Goal: Task Accomplishment & Management: Complete application form

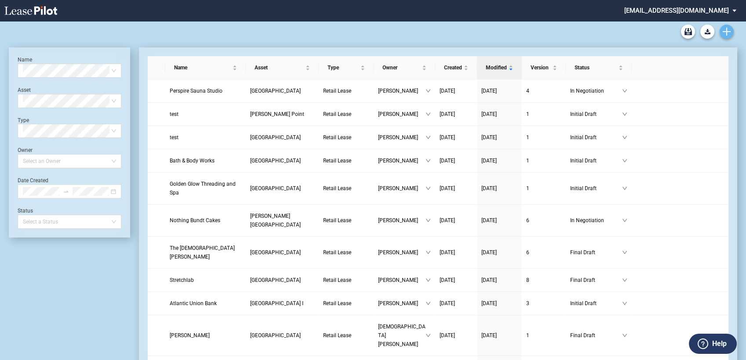
click at [725, 32] on use "Create new document" at bounding box center [726, 32] width 8 height 8
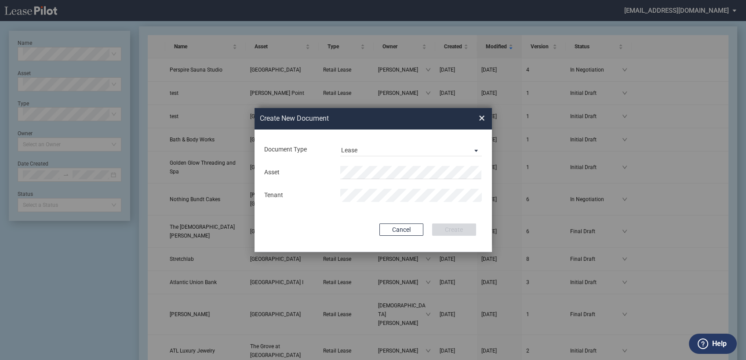
click at [347, 165] on md-input-container "Asset" at bounding box center [373, 172] width 220 height 15
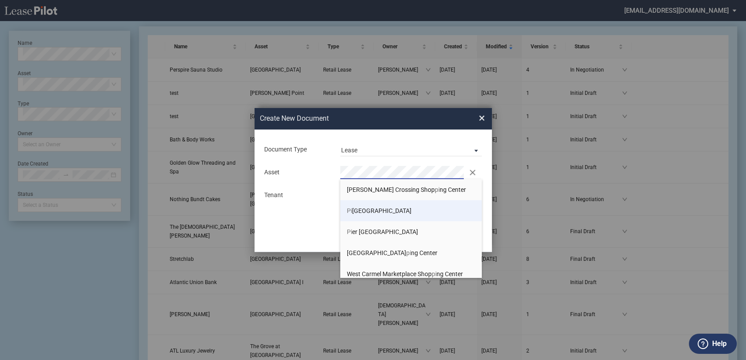
click at [366, 212] on span "Pi ckerington Square" at bounding box center [379, 210] width 65 height 7
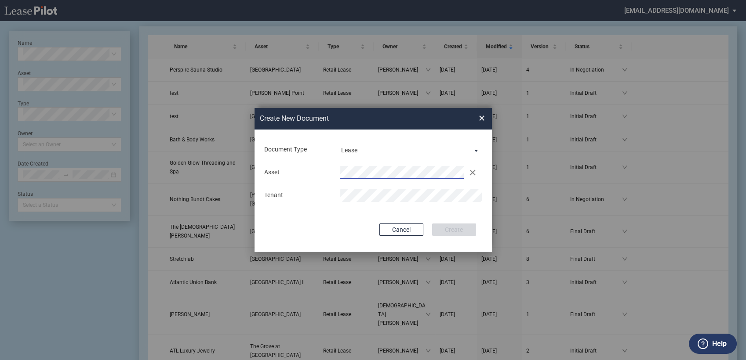
click at [356, 188] on md-input-container "Tenant" at bounding box center [373, 195] width 220 height 15
click at [449, 227] on button "Create" at bounding box center [454, 230] width 44 height 12
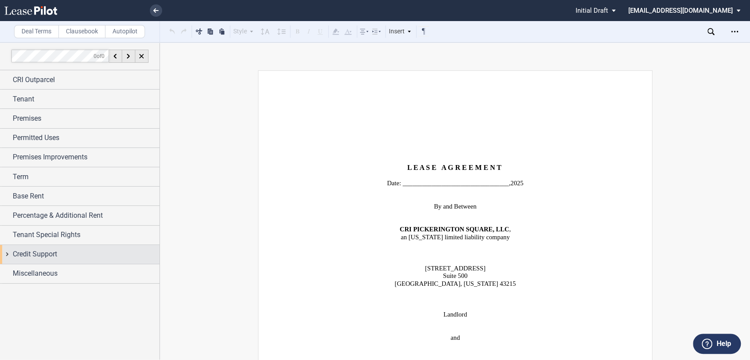
click at [7, 254] on div "Credit Support" at bounding box center [79, 254] width 159 height 19
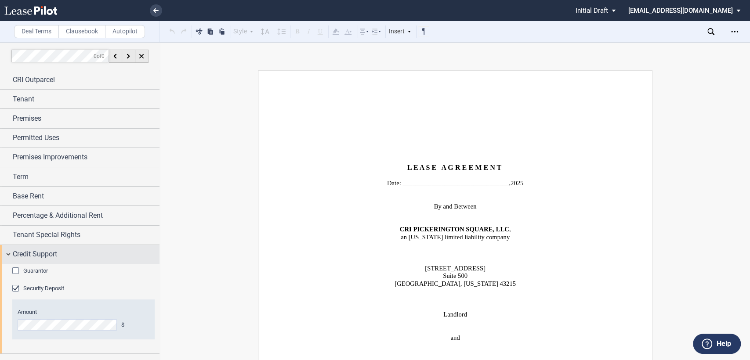
click at [7, 253] on div "Credit Support" at bounding box center [79, 254] width 159 height 19
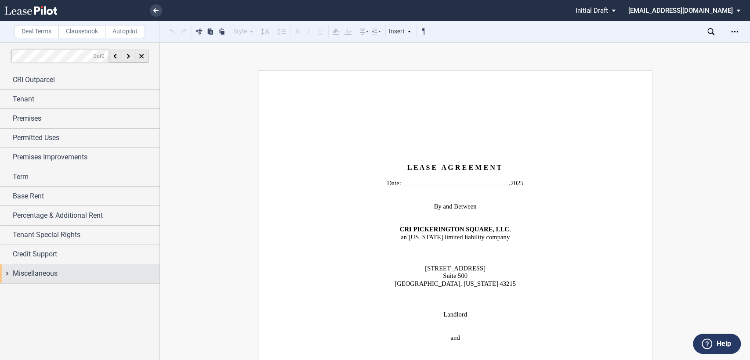
click at [7, 273] on div "Miscellaneous" at bounding box center [79, 274] width 159 height 19
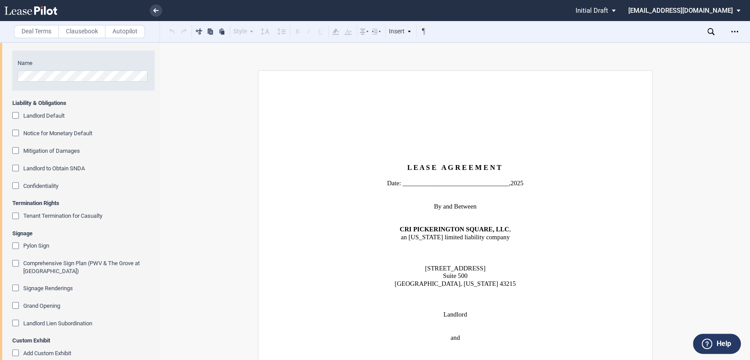
scroll to position [330, 0]
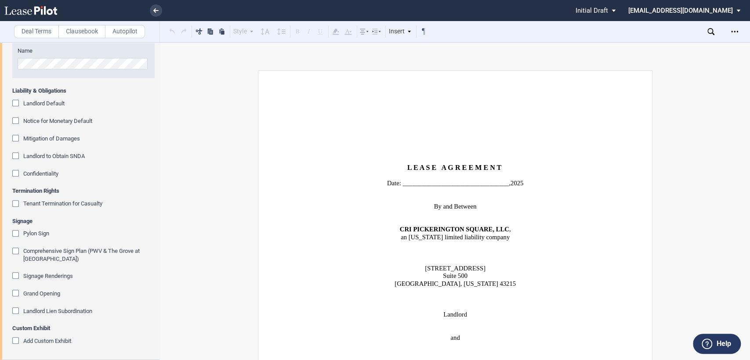
click at [16, 155] on div "Landlord to Obtain SNDA" at bounding box center [16, 156] width 9 height 9
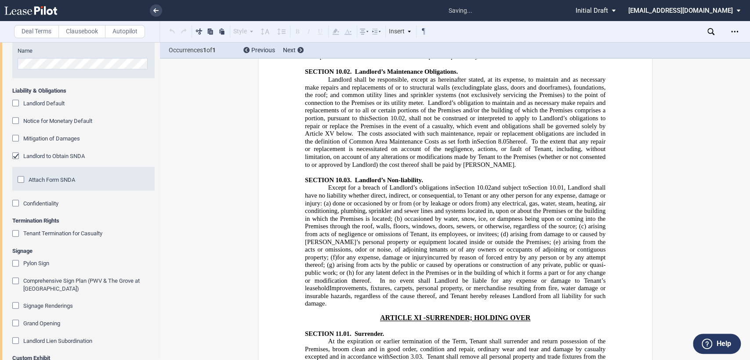
scroll to position [8044, 0]
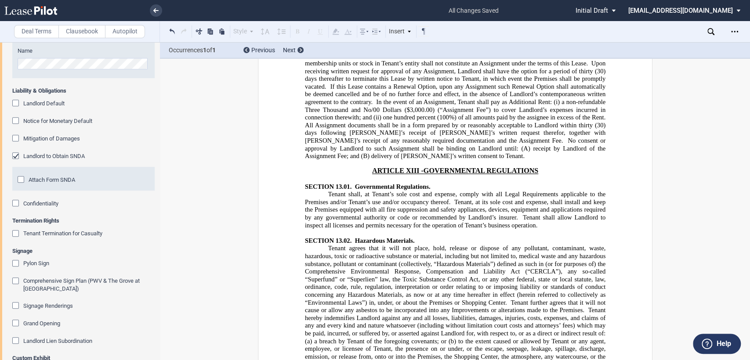
click at [21, 180] on div "Attach Form SNDA" at bounding box center [22, 180] width 9 height 9
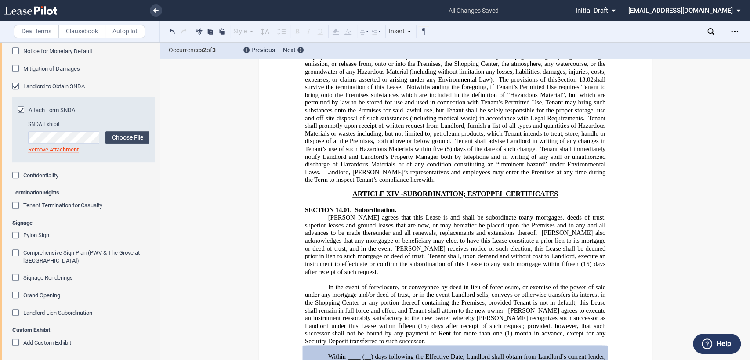
scroll to position [402, 0]
click at [15, 310] on div "Landlord Lien Subordination" at bounding box center [16, 312] width 9 height 9
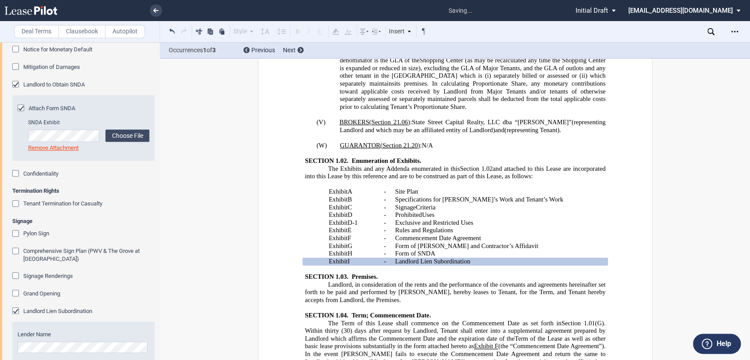
scroll to position [1191, 0]
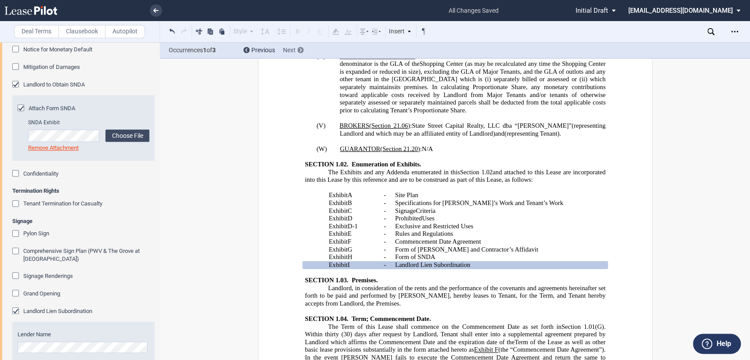
click at [300, 48] on icon at bounding box center [301, 50] width 2 height 4
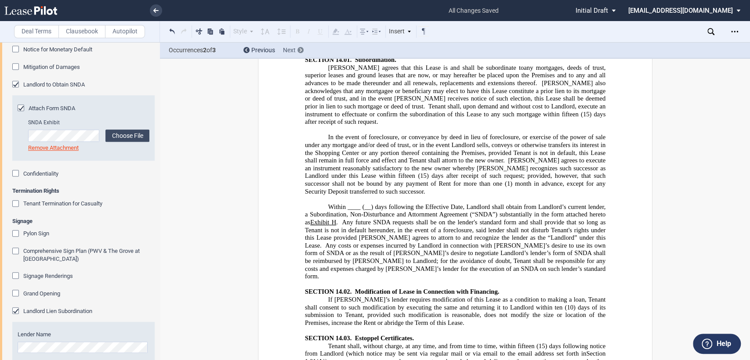
scroll to position [12298, 0]
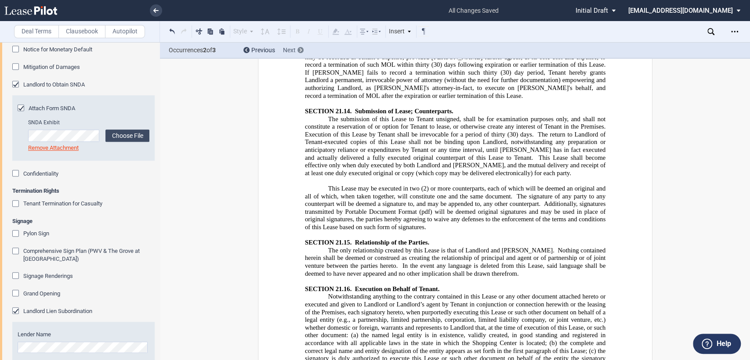
click at [298, 49] on div at bounding box center [300, 50] width 6 height 6
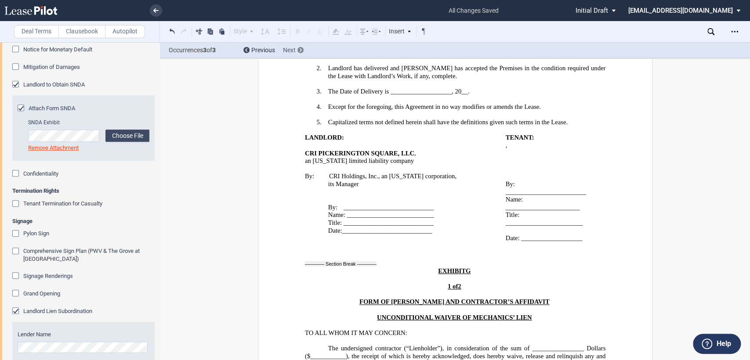
scroll to position [17722, 0]
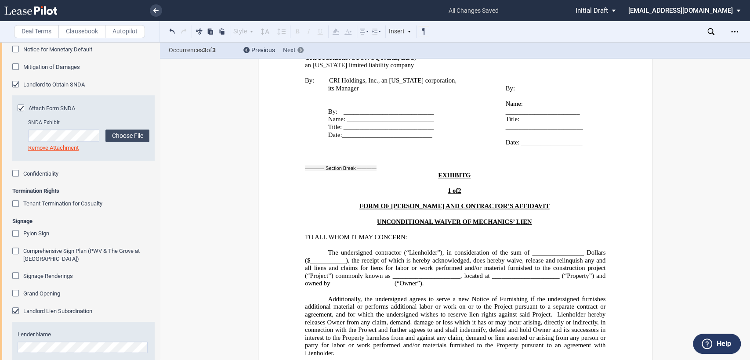
click at [298, 49] on div at bounding box center [300, 50] width 6 height 6
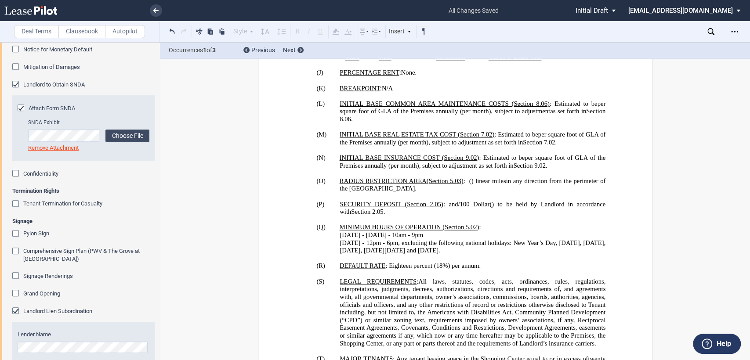
scroll to position [849, 0]
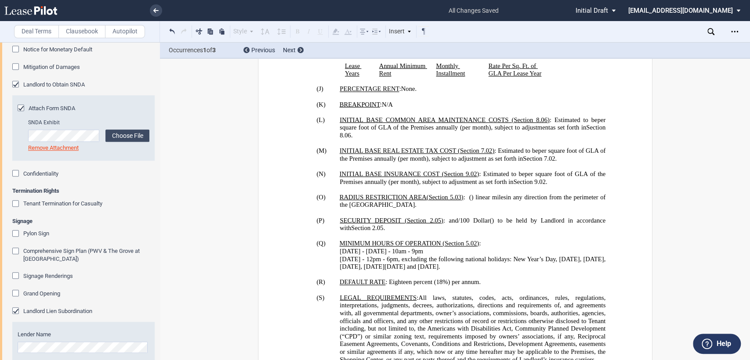
click at [710, 29] on icon at bounding box center [710, 31] width 7 height 7
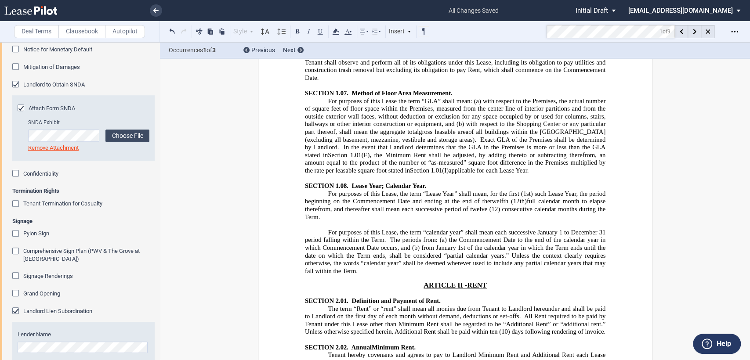
scroll to position [2029, 0]
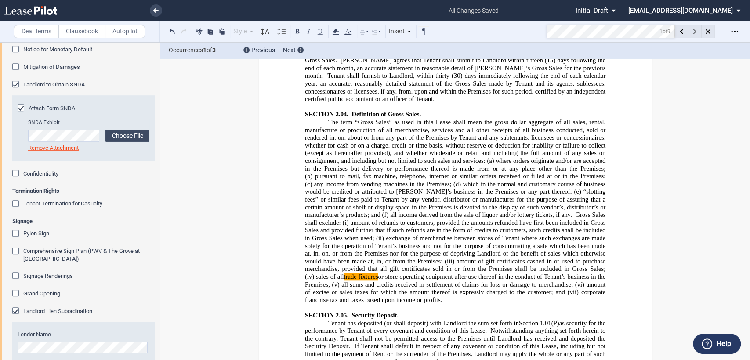
click at [692, 29] on div at bounding box center [694, 31] width 13 height 13
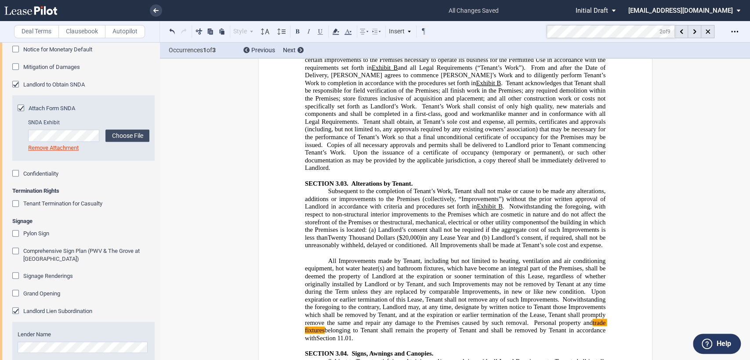
scroll to position [2506, 0]
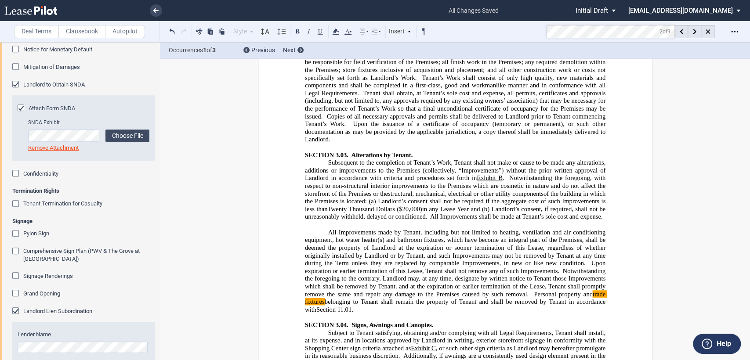
click at [528, 290] on span at bounding box center [530, 293] width 5 height 7
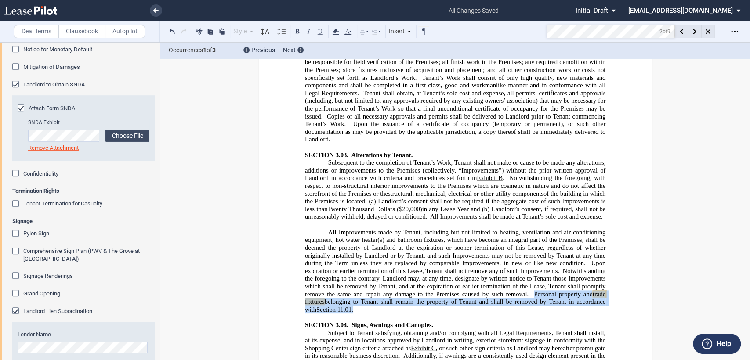
click at [545, 228] on p "All Improvements made by Tenant, including but not limited to heating, ventilat…" at bounding box center [454, 270] width 301 height 85
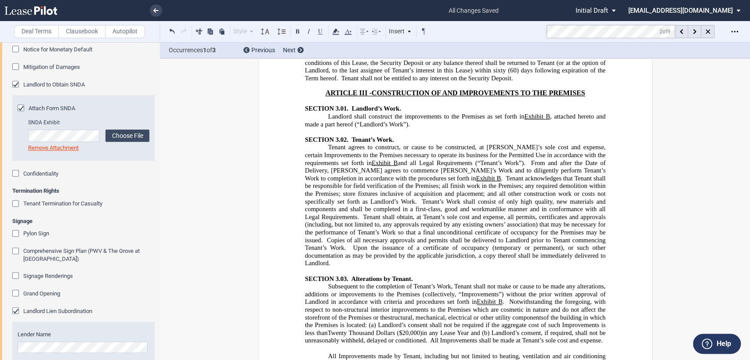
scroll to position [2408, 0]
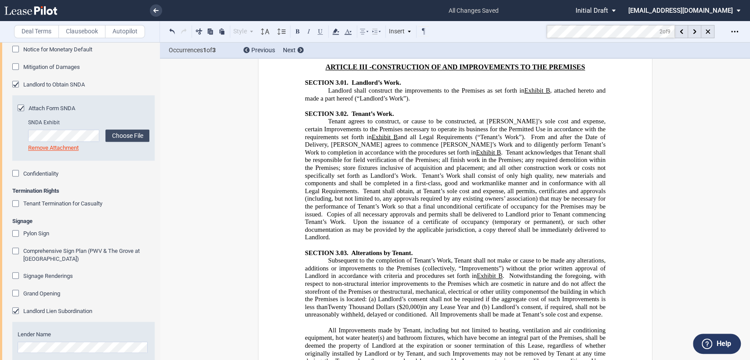
click at [391, 326] on span "All Improvements made by Tenant, including but not limited to heating, ventilat…" at bounding box center [455, 345] width 302 height 38
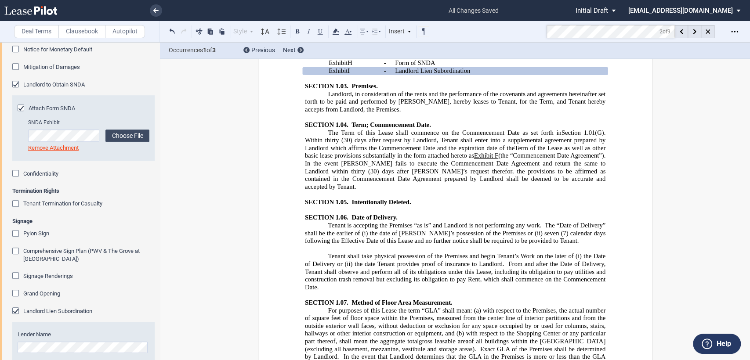
scroll to position [1383, 0]
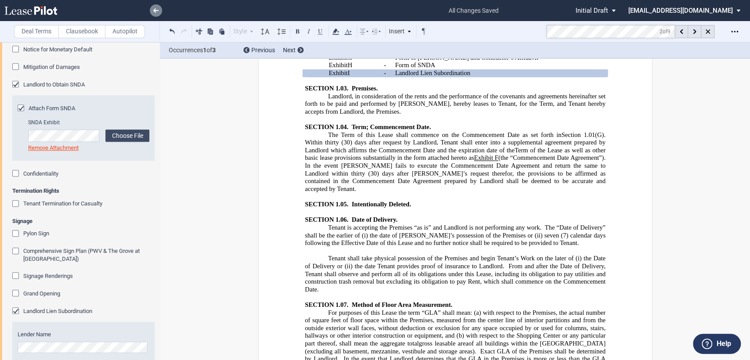
click at [157, 11] on icon at bounding box center [155, 10] width 5 height 4
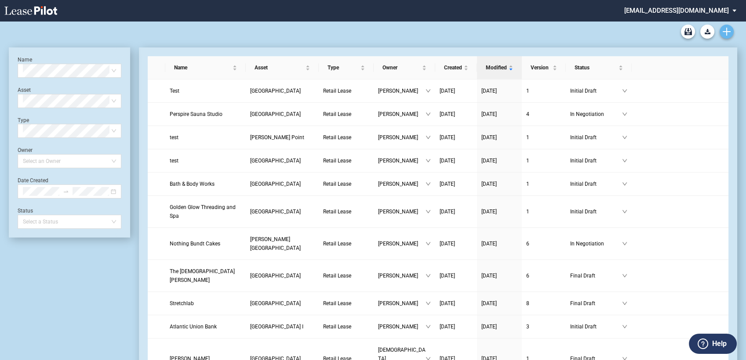
click at [728, 33] on icon "Create new document" at bounding box center [726, 32] width 8 height 8
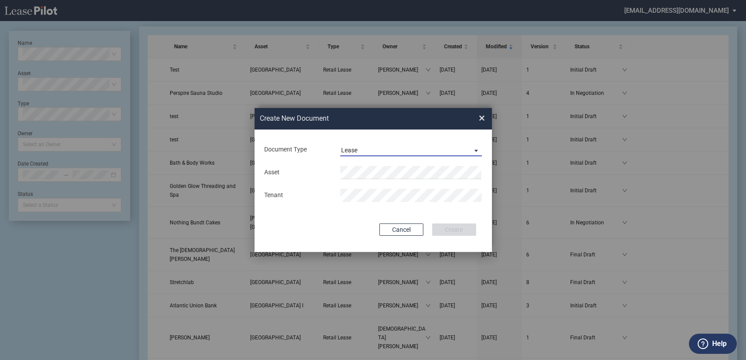
click at [352, 149] on div "Lease" at bounding box center [349, 150] width 16 height 7
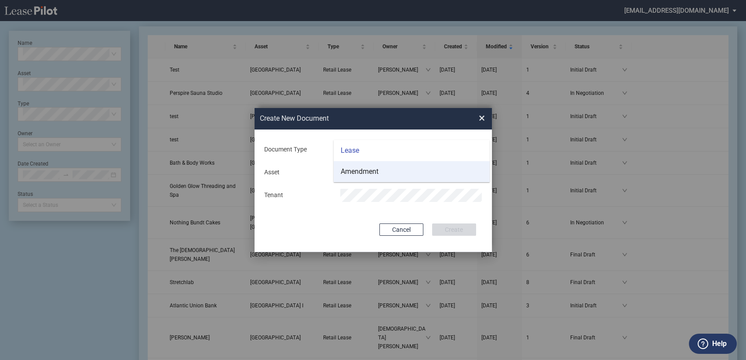
click at [359, 173] on div "Amendment" at bounding box center [360, 172] width 38 height 10
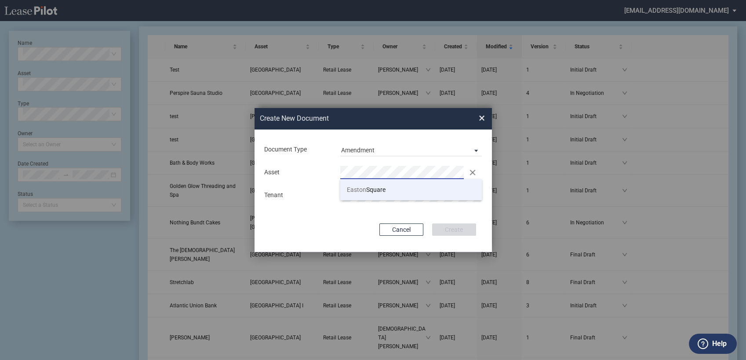
click at [373, 192] on span "Easton Square" at bounding box center [366, 189] width 39 height 7
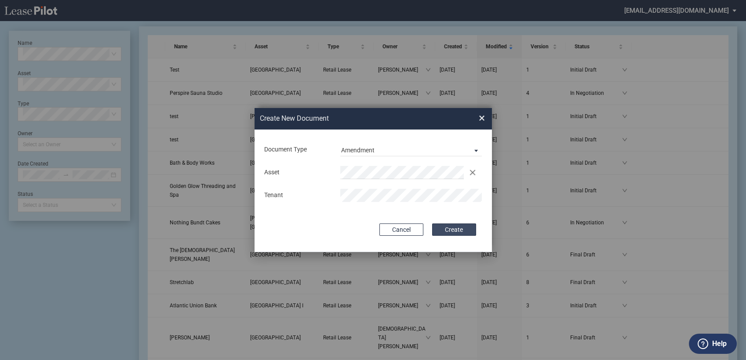
click at [452, 228] on button "Create" at bounding box center [454, 230] width 44 height 12
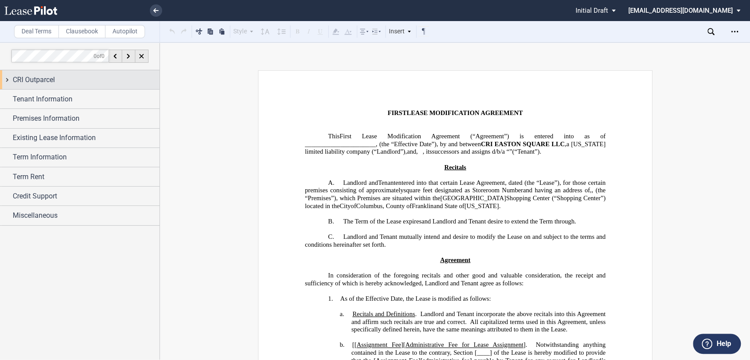
click at [7, 80] on div "CRI Outparcel" at bounding box center [79, 79] width 159 height 19
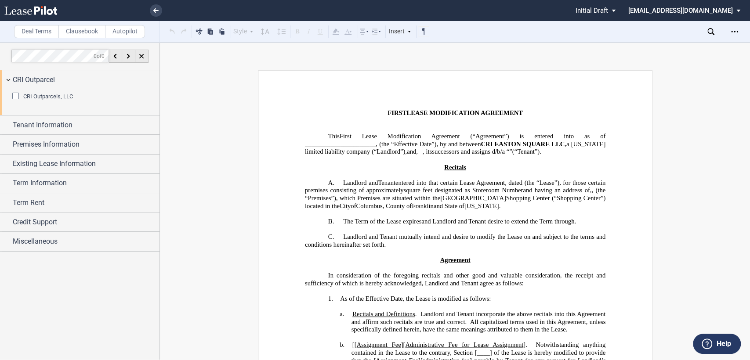
click at [15, 97] on div "CRI Outparcels, LLC" at bounding box center [16, 97] width 9 height 9
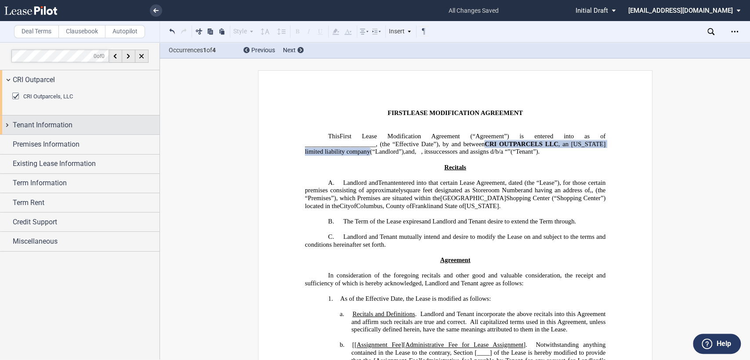
click at [7, 122] on div "Tenant Information" at bounding box center [79, 125] width 159 height 19
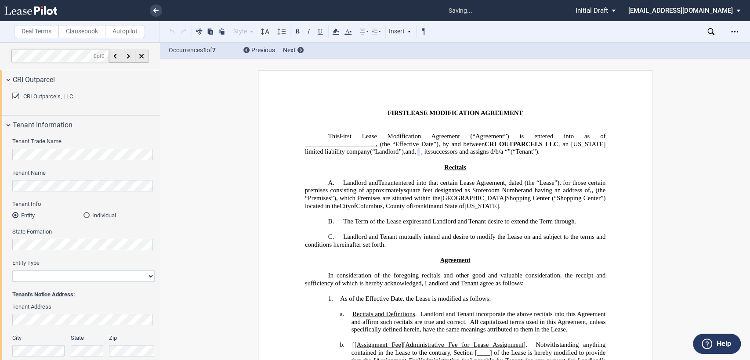
click at [57, 277] on select "Corporation Limited Liability Company General Partnership Limited Partnership O…" at bounding box center [83, 276] width 142 height 11
select select "corporation"
click at [12, 271] on select "Corporation Limited Liability Company General Partnership Limited Partnership O…" at bounding box center [83, 276] width 142 height 11
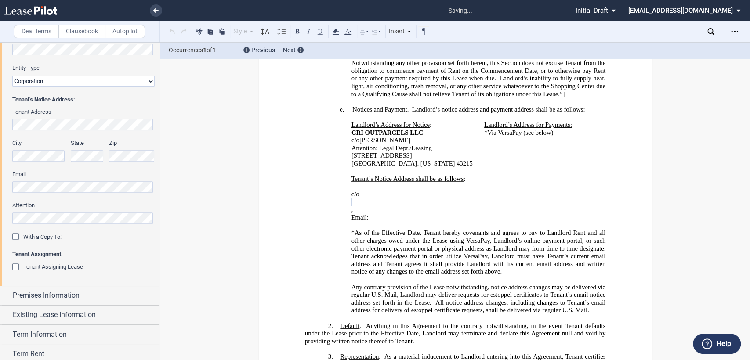
scroll to position [501, 0]
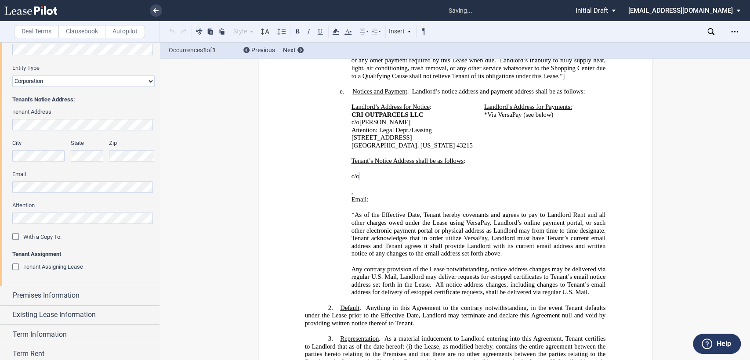
click at [344, 165] on div "﻿ ﻿ c/o ﻿ ﻿ ﻿ ﻿ ﻿ ﻿ , ﻿ ﻿ ﻿ ﻿ Email: ﻿ ﻿ ﻿" at bounding box center [454, 188] width 301 height 47
click at [475, 196] on p "Email: ﻿ ﻿" at bounding box center [478, 200] width 254 height 8
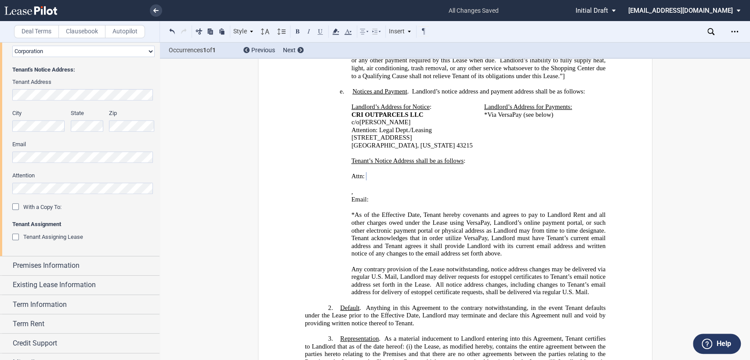
scroll to position [238, 0]
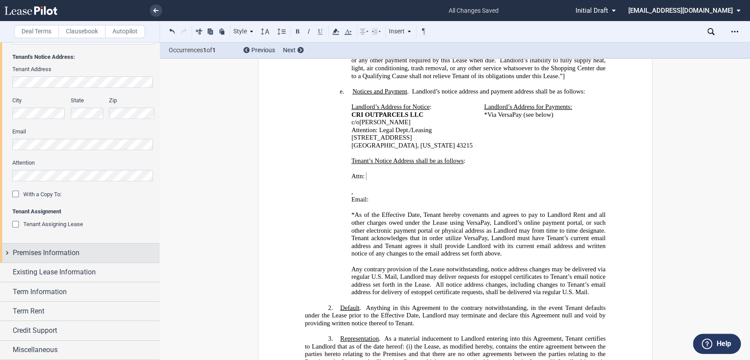
click at [7, 254] on div "Premises Information" at bounding box center [79, 253] width 159 height 19
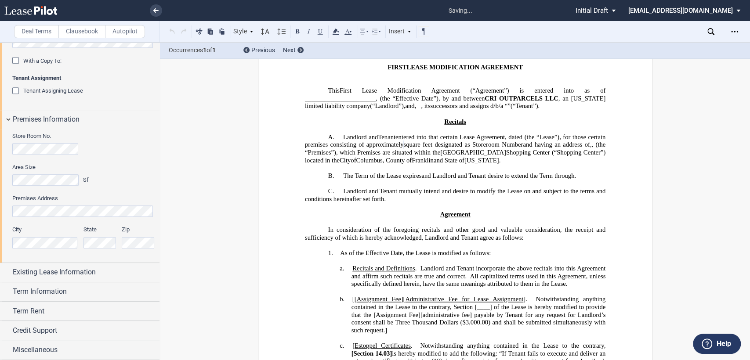
scroll to position [19, 0]
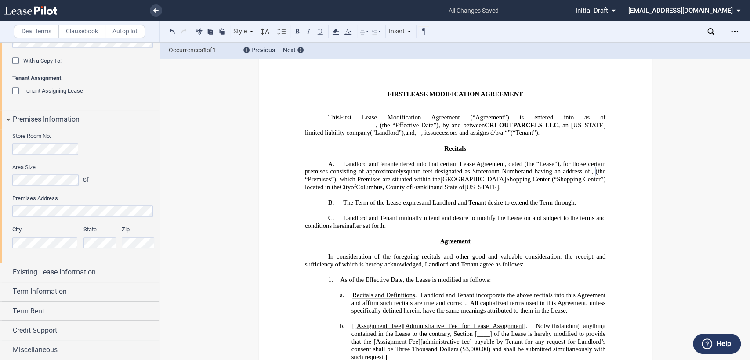
click at [434, 173] on span ", for those certain premises consisting of approximately" at bounding box center [455, 167] width 302 height 15
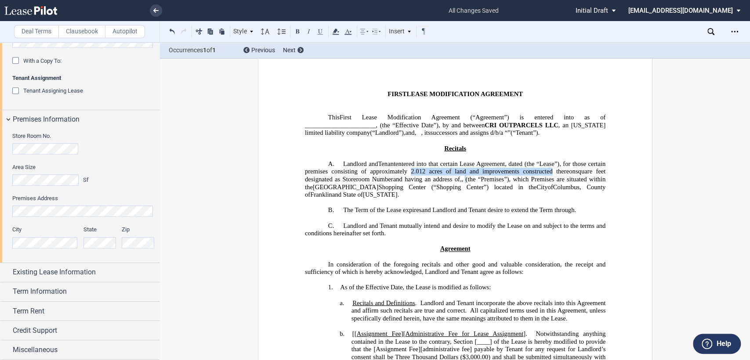
drag, startPoint x: 442, startPoint y: 173, endPoint x: 582, endPoint y: 171, distance: 139.3
click at [582, 171] on span ", for those certain premises consisting of approximately 2.012 acres of land an…" at bounding box center [455, 167] width 302 height 15
click at [335, 34] on use at bounding box center [335, 32] width 7 height 6
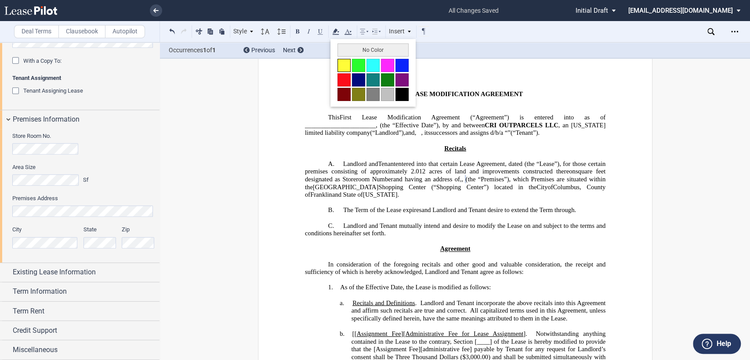
click at [344, 64] on button at bounding box center [343, 65] width 13 height 13
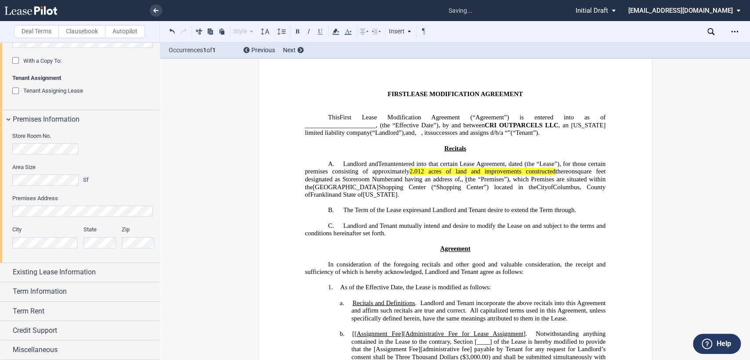
click at [553, 191] on span "Columbus" at bounding box center [566, 186] width 26 height 7
drag, startPoint x: 357, startPoint y: 180, endPoint x: 467, endPoint y: 179, distance: 109.8
click at [467, 179] on span ", for those certain premises consisting of approximately 2.012 acres of land an…" at bounding box center [455, 175] width 302 height 30
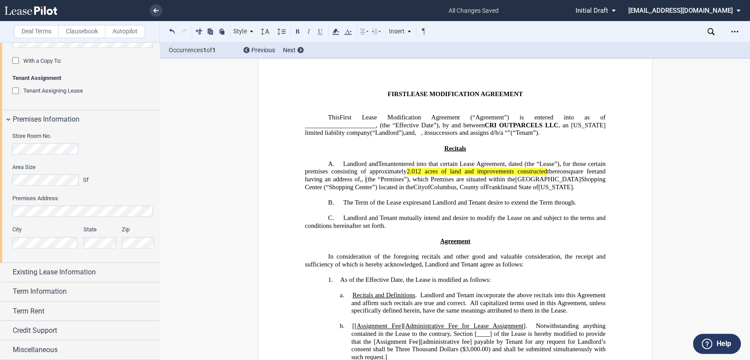
click at [605, 173] on span ", for those certain premises consisting of approximately 2.012 acres of land an…" at bounding box center [455, 167] width 302 height 15
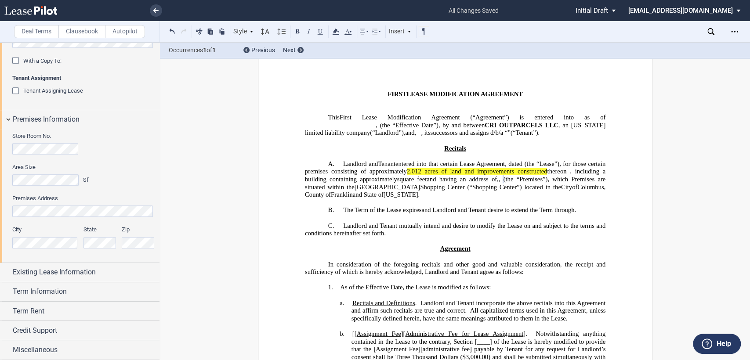
click at [358, 181] on span ", for those certain premises consisting of approximately 2.012 acres of land an…" at bounding box center [455, 171] width 302 height 23
click at [7, 272] on div "Existing Lease Information" at bounding box center [79, 272] width 159 height 19
click at [457, 165] on span "entered into that certain Lease Agreement, dated" at bounding box center [458, 163] width 127 height 7
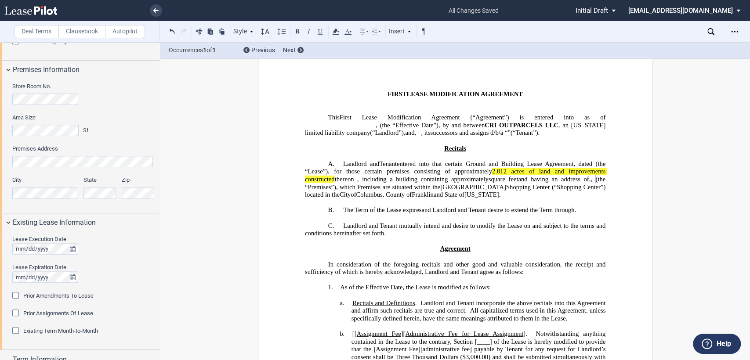
scroll to position [489, 0]
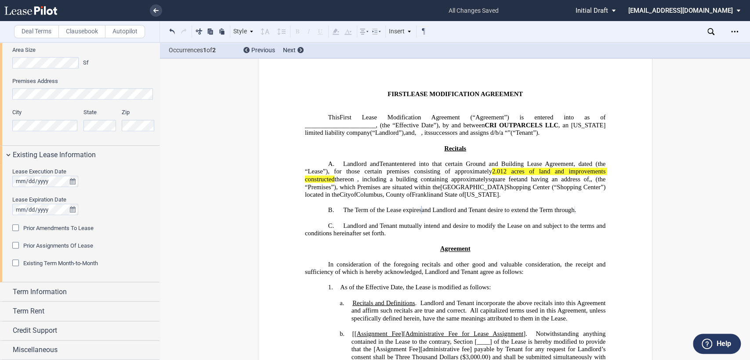
click at [371, 129] on span "(“Landlord”)," at bounding box center [387, 132] width 35 height 7
click at [430, 135] on span "successors and assigns d/b/a" at bounding box center [466, 132] width 73 height 7
click at [464, 214] on span "and Landlord and Tenant desire to extend the Term through" at bounding box center [497, 210] width 153 height 7
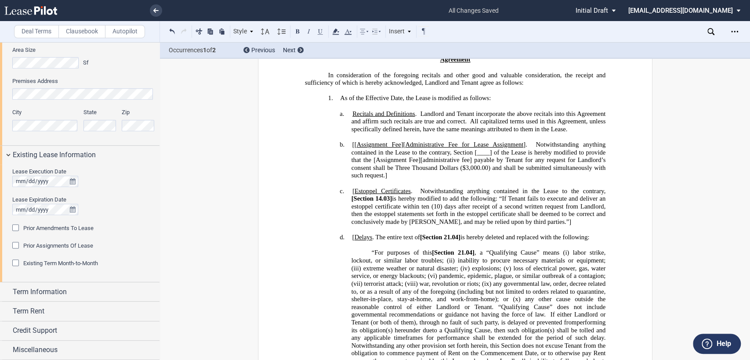
scroll to position [214, 0]
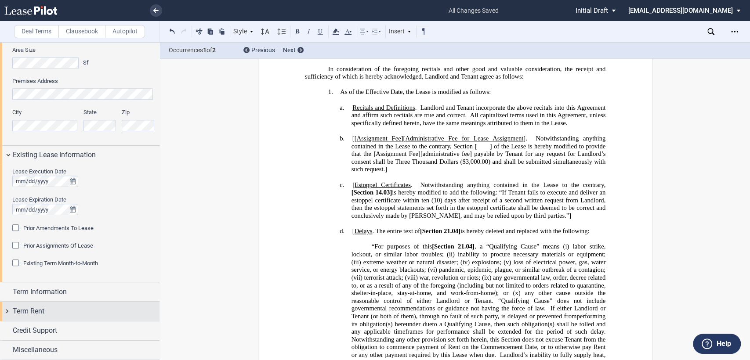
click at [7, 310] on div "Term Rent" at bounding box center [79, 311] width 159 height 19
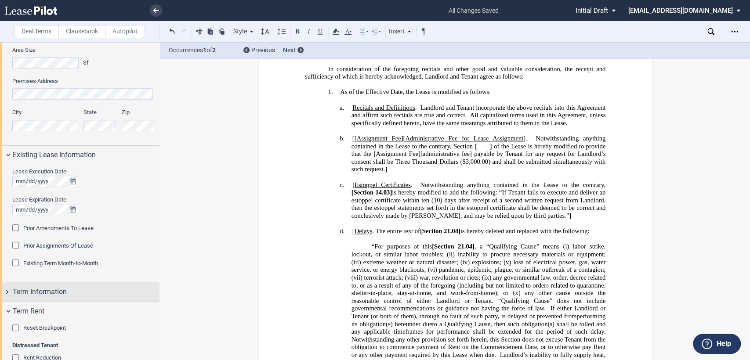
scroll to position [562, 0]
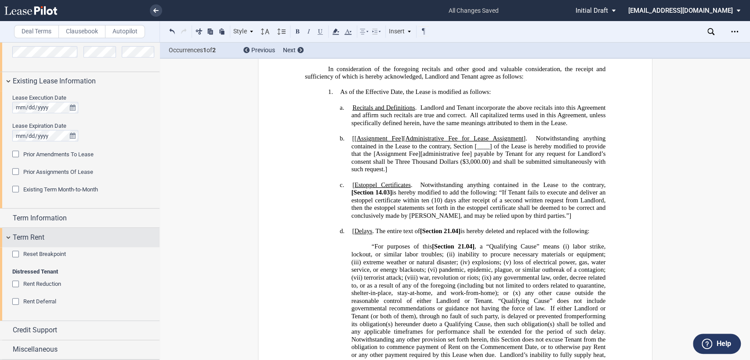
click at [7, 238] on div "Term Rent" at bounding box center [79, 237] width 159 height 19
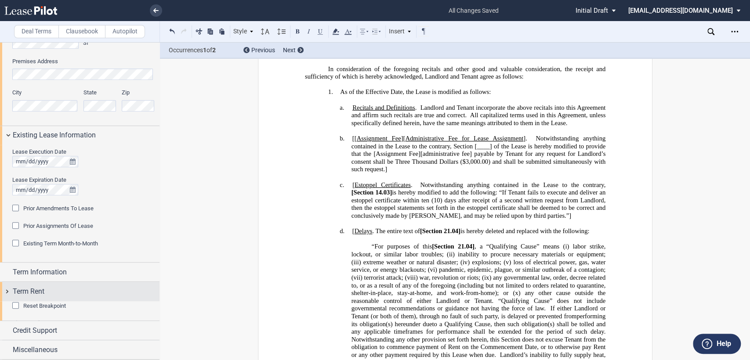
scroll to position [489, 0]
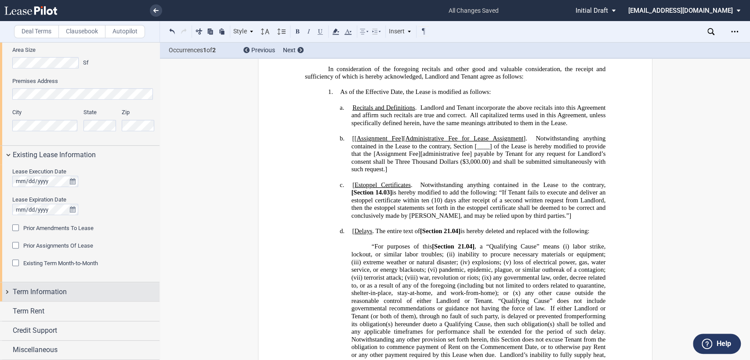
click at [7, 292] on div "Term Information" at bounding box center [79, 292] width 159 height 19
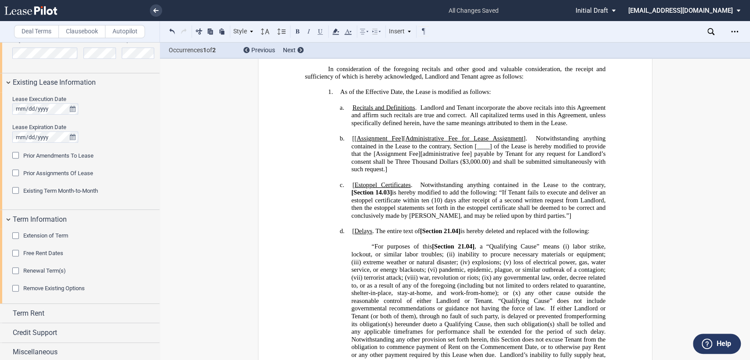
scroll to position [562, 0]
click at [14, 254] on div "Free Rent Dates" at bounding box center [16, 253] width 9 height 9
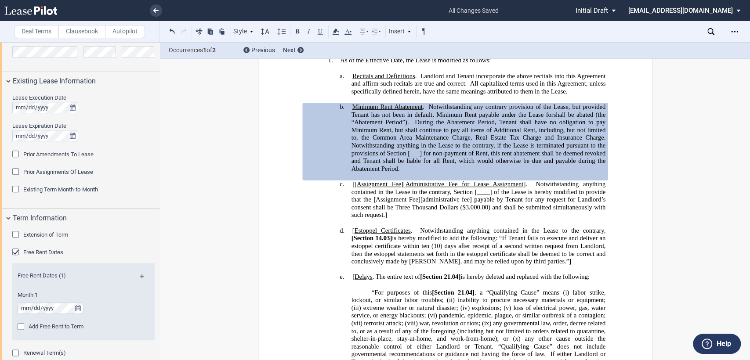
scroll to position [263, 0]
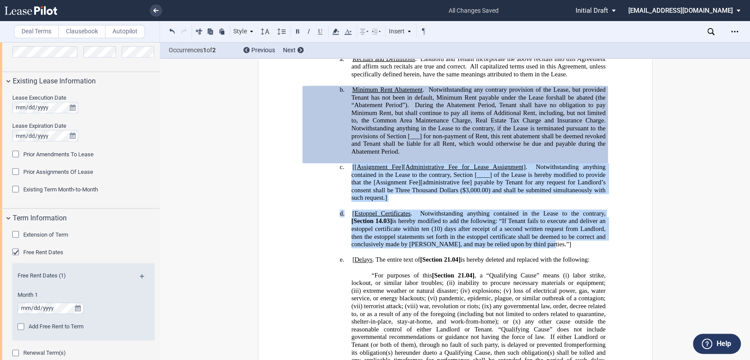
drag, startPoint x: 348, startPoint y: 171, endPoint x: 536, endPoint y: 240, distance: 200.7
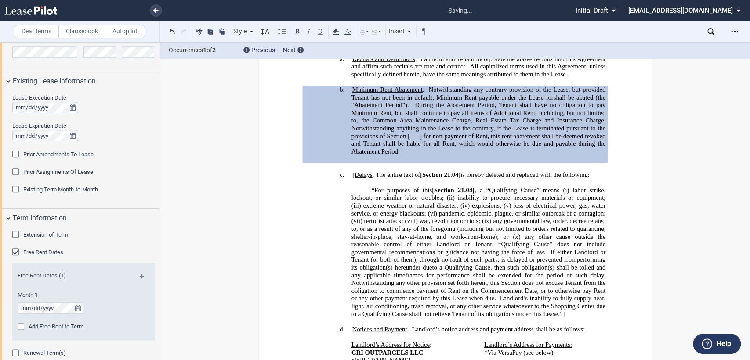
click at [351, 179] on h4 "c. [ Delays . The entire text of [Section 21.04] is hereby deleted and replaced…" at bounding box center [478, 175] width 254 height 8
click at [89, 29] on label "Clausebook" at bounding box center [81, 31] width 47 height 13
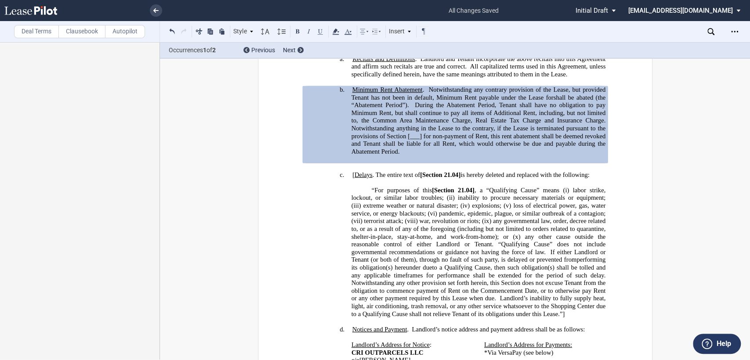
click at [351, 179] on h4 "c. [ Delays . The entire text of [Section 21.04] is hereby deleted and replaced…" at bounding box center [478, 175] width 254 height 8
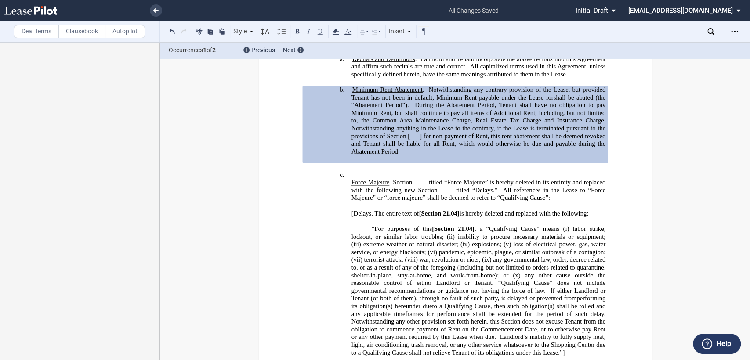
click at [351, 178] on h4 "c. Force Majeure . Section ____ titled “Force Majeure” is hereby deleted in its…" at bounding box center [478, 194] width 254 height 47
click at [411, 184] on p "Force Majeure . Section ____ titled “Force Majeure” is hereby deleted in its en…" at bounding box center [478, 190] width 254 height 23
click at [437, 191] on p "Force Majeure . Section 33 titled “Force Majeure” is hereby deleted in its enti…" at bounding box center [478, 190] width 254 height 23
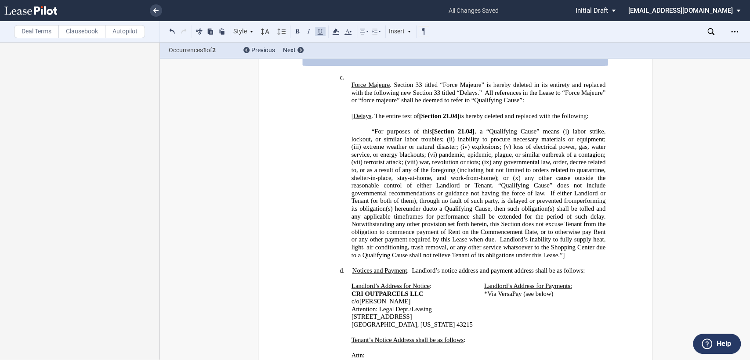
drag, startPoint x: 348, startPoint y: 115, endPoint x: 368, endPoint y: 117, distance: 19.5
click at [368, 117] on span "Force Majeure . Section 33 titled “Force Majeure” is hereby deleted in its enti…" at bounding box center [478, 100] width 254 height 38
click at [319, 29] on button at bounding box center [320, 31] width 11 height 11
click at [296, 30] on button at bounding box center [297, 31] width 11 height 11
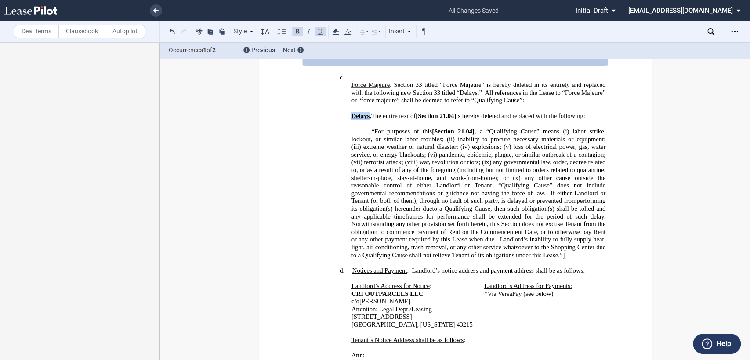
drag, startPoint x: 371, startPoint y: 119, endPoint x: 592, endPoint y: 114, distance: 221.5
click at [592, 114] on h4 "c. Force Majeure . Section 33 titled “Force Majeure” is hereby deleted in its e…" at bounding box center [478, 96] width 254 height 47
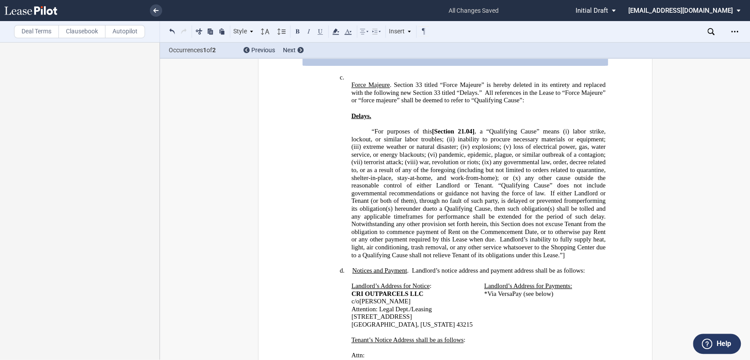
click at [361, 126] on p "﻿" at bounding box center [454, 124] width 301 height 8
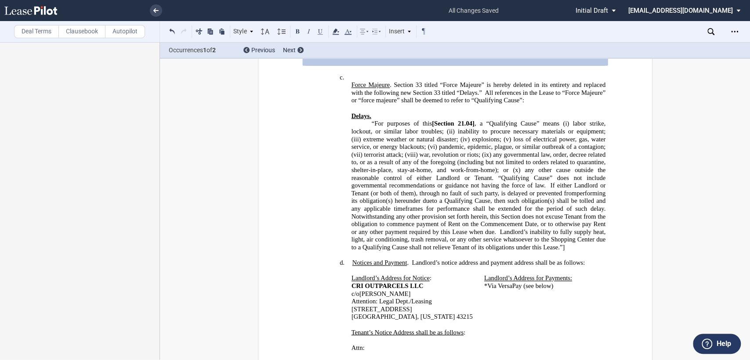
click at [367, 123] on p "“For purposes of this [Section 21.04] , a “Qualifying Cause” means (i) labor st…" at bounding box center [478, 185] width 254 height 131
click at [568, 239] on p "For purposes of this [Section 21.04] , a “Qualifying Cause” means (i) labor str…" at bounding box center [478, 185] width 254 height 131
drag, startPoint x: 348, startPoint y: 118, endPoint x: 386, endPoint y: 118, distance: 37.3
click at [386, 118] on span "Force Majeure . Section 33 titled “Force Majeure” is hereby deleted in its enti…" at bounding box center [478, 100] width 254 height 38
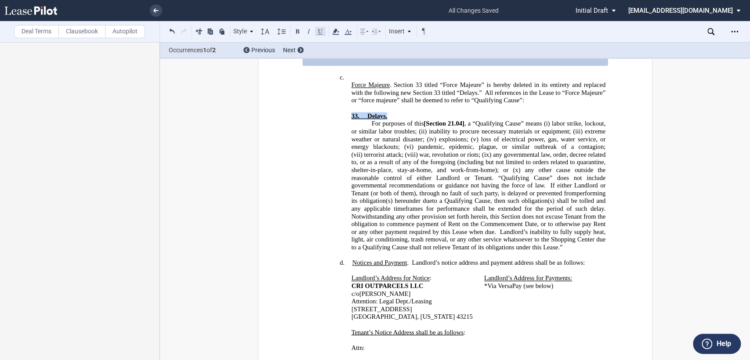
click at [321, 31] on button at bounding box center [320, 31] width 11 height 11
click at [320, 33] on button at bounding box center [320, 31] width 11 height 11
click at [424, 123] on span "[Section" at bounding box center [435, 123] width 22 height 7
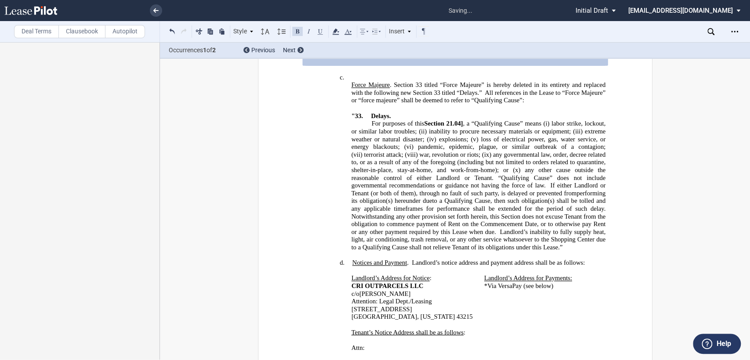
click at [444, 123] on span at bounding box center [445, 123] width 2 height 7
drag, startPoint x: 424, startPoint y: 125, endPoint x: 452, endPoint y: 123, distance: 27.7
click at [452, 123] on span "For purposes of this Section 33 , a “Qualifying Cause” means (i) labor strike, …" at bounding box center [479, 185] width 257 height 131
click at [295, 32] on button at bounding box center [297, 31] width 11 height 11
click at [434, 157] on span "any governmental law, order, decree related to, or as a result of any of the fo…" at bounding box center [479, 162] width 256 height 23
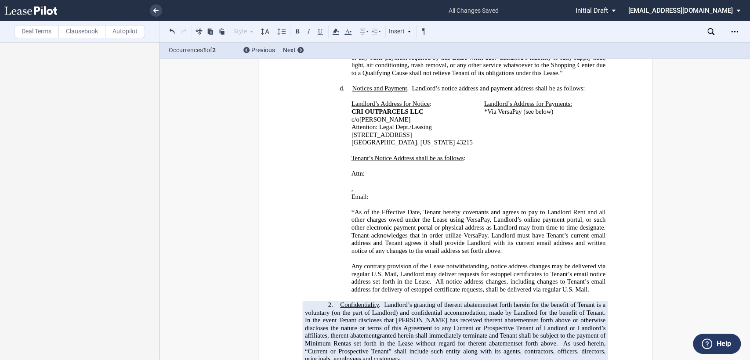
scroll to position [556, 0]
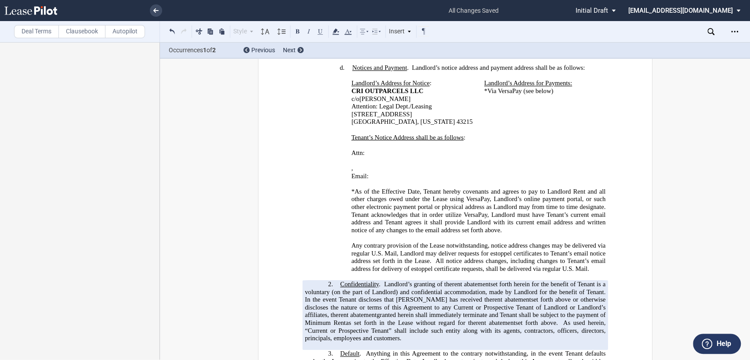
click at [27, 34] on label "Deal Terms" at bounding box center [36, 31] width 45 height 13
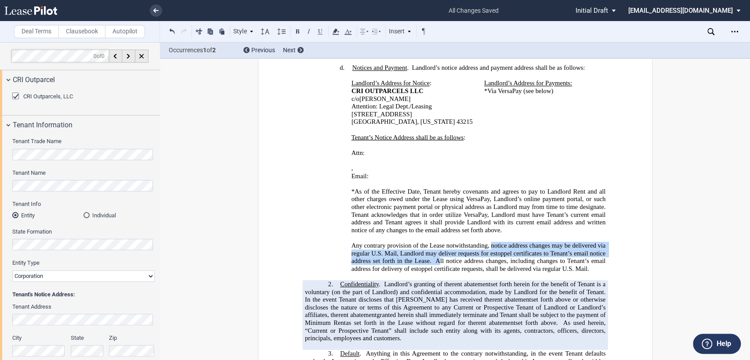
drag, startPoint x: 489, startPoint y: 228, endPoint x: 435, endPoint y: 245, distance: 55.7
click at [435, 245] on span "Any contrary provision of the Lease notwithstanding, notice address changes may…" at bounding box center [479, 257] width 256 height 30
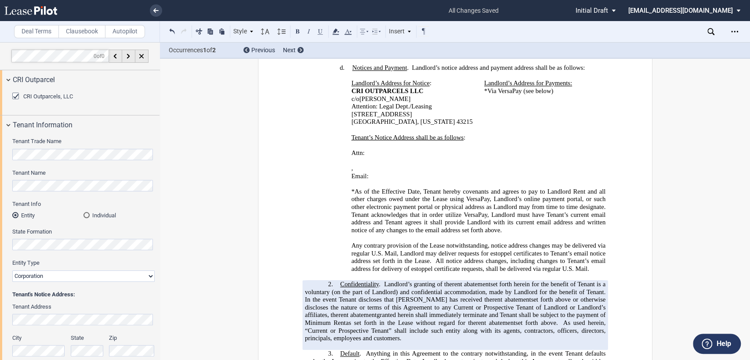
click at [485, 257] on span "All notice address changes, including changes to Tenant’s email address for del…" at bounding box center [479, 264] width 256 height 15
drag, startPoint x: 489, startPoint y: 228, endPoint x: 397, endPoint y: 236, distance: 92.2
click at [397, 242] on span "Any contrary provision of the Lease notwithstanding, notice address changes may…" at bounding box center [479, 253] width 256 height 23
click at [528, 250] on span at bounding box center [530, 253] width 4 height 7
click at [583, 250] on span "ll notice address changes, including changes to Tenant’s email address for deli…" at bounding box center [479, 261] width 256 height 23
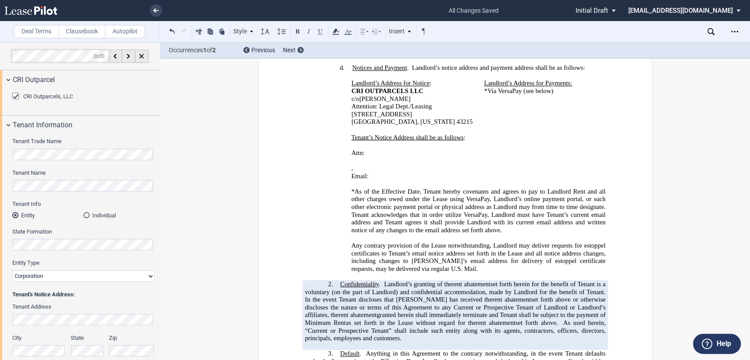
click at [435, 248] on p "Any contrary provision of the Lease notwithstanding, Landlord may deliver reque…" at bounding box center [478, 257] width 254 height 31
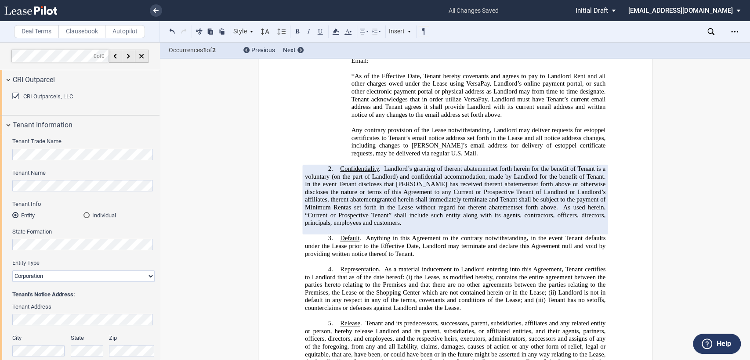
scroll to position [703, 0]
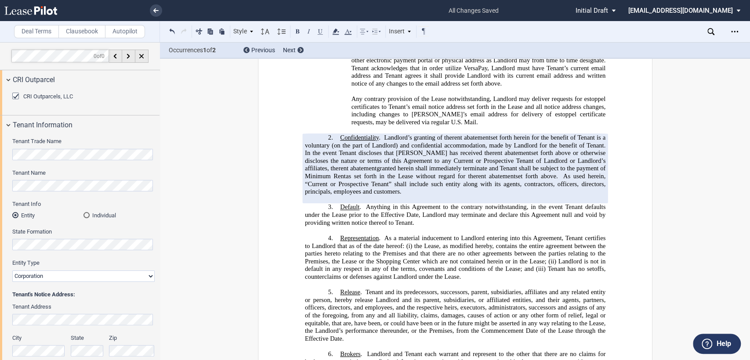
click at [392, 203] on span "Anything in this Agreement to the contrary notwithstanding, in the event Tenant…" at bounding box center [455, 214] width 302 height 23
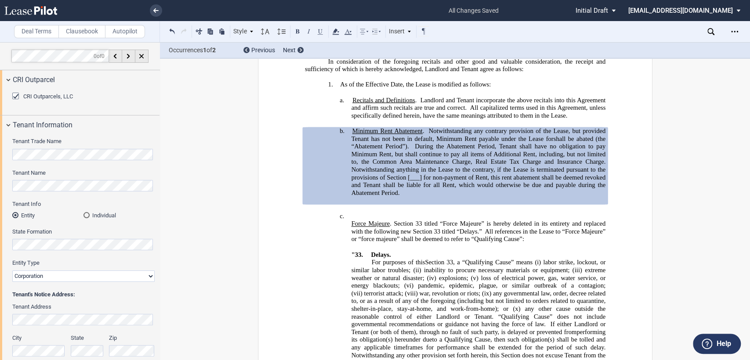
scroll to position [214, 0]
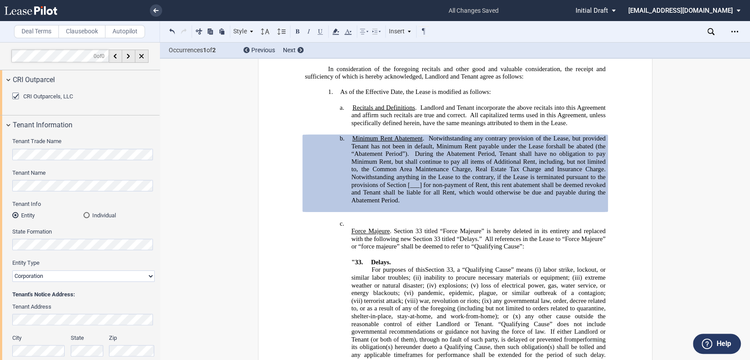
drag, startPoint x: 352, startPoint y: 225, endPoint x: 418, endPoint y: 231, distance: 66.1
click at [353, 225] on h4 "c. Force Majeure . Section 33 titled “Force Majeure” is hereby deleted in its e…" at bounding box center [478, 243] width 254 height 47
click at [352, 223] on h4 "c. Force Majeure . Section 33 titled “Force Majeure” is hereby deleted in its e…" at bounding box center [478, 243] width 254 height 47
click at [432, 150] on span "Notwithstanding any contrary provision of the Lease, but provided Tenant has no…" at bounding box center [479, 142] width 256 height 15
click at [425, 142] on span at bounding box center [426, 138] width 4 height 7
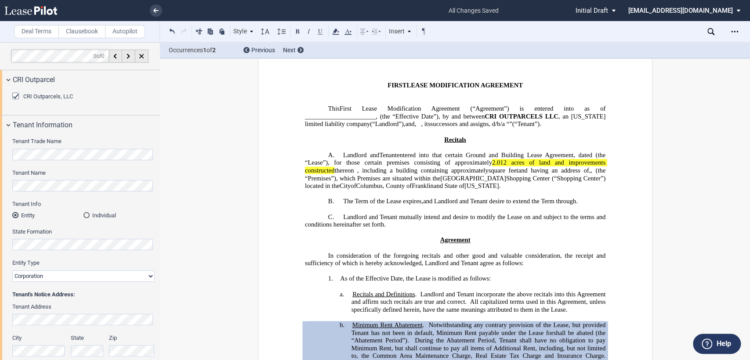
scroll to position [0, 0]
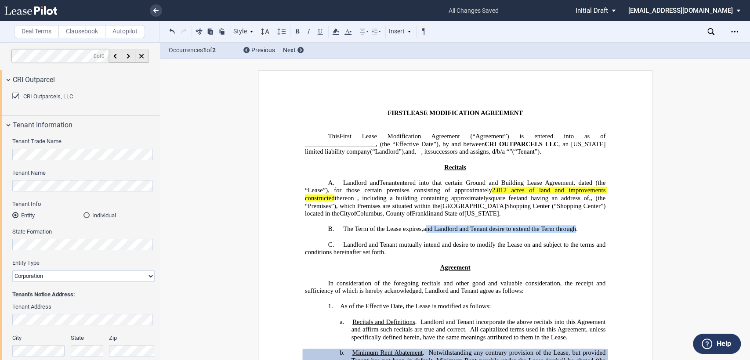
click at [348, 233] on h2 "B. The Term of the Lease expires ﻿ ﻿, ﻿ and Landlord and Tenant desire to exten…" at bounding box center [454, 229] width 301 height 8
click at [352, 233] on span "The Term of the Lease expires" at bounding box center [382, 228] width 78 height 7
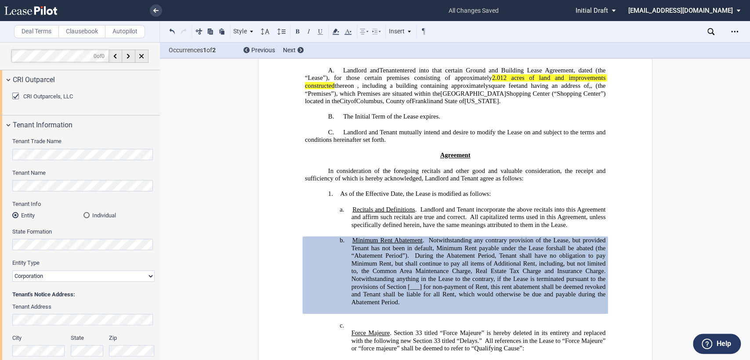
scroll to position [195, 0]
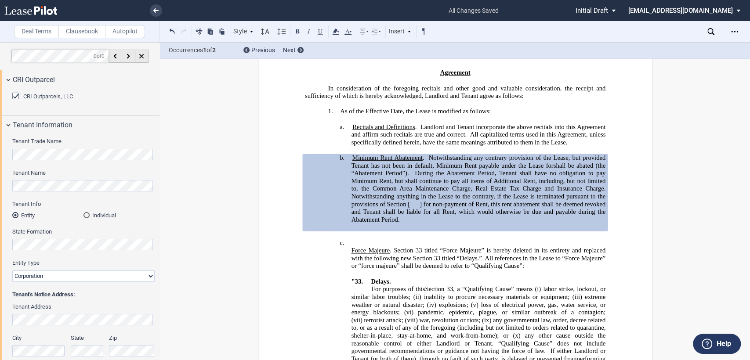
click at [339, 93] on span "In consideration of the foregoing recitals and other good and valuable consider…" at bounding box center [455, 91] width 302 height 15
click at [322, 115] on h3 "1. As of the Effective Date, the Lease is modified as follows:" at bounding box center [454, 112] width 301 height 8
click at [344, 108] on p "﻿" at bounding box center [454, 104] width 301 height 8
click at [338, 119] on p "﻿" at bounding box center [454, 120] width 301 height 8
click at [380, 233] on p "﻿" at bounding box center [454, 236] width 301 height 8
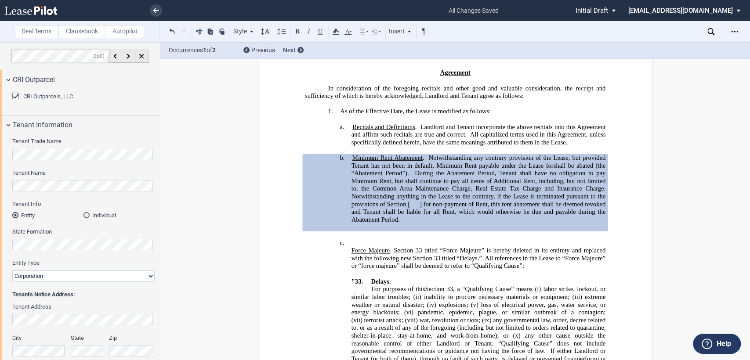
click at [381, 241] on h4 "c. Force Majeure . Section 33 titled “Force Majeure” is hereby deleted in its e…" at bounding box center [478, 262] width 254 height 47
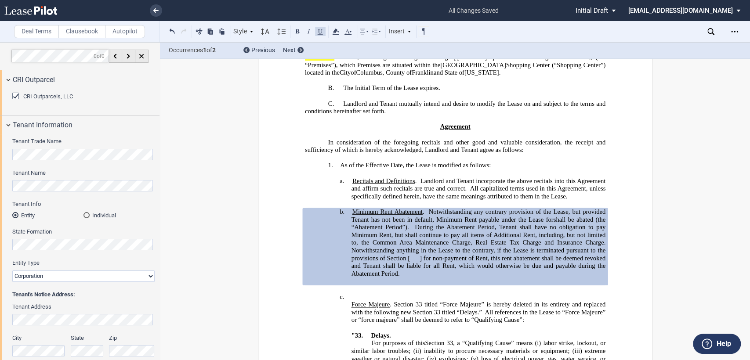
scroll to position [146, 0]
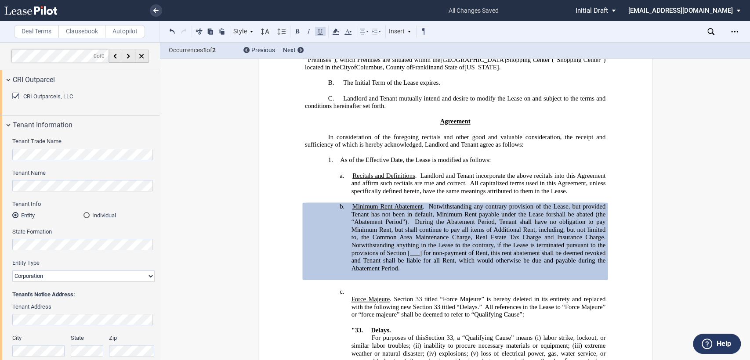
click at [354, 288] on h4 "c. Force Majeure . Section 33 titled “Force Majeure” is hereby deleted in its e…" at bounding box center [478, 311] width 254 height 47
click at [354, 198] on p "﻿" at bounding box center [454, 199] width 301 height 8
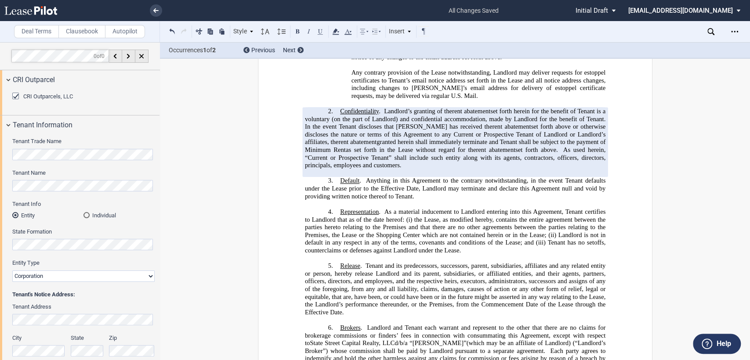
scroll to position [683, 0]
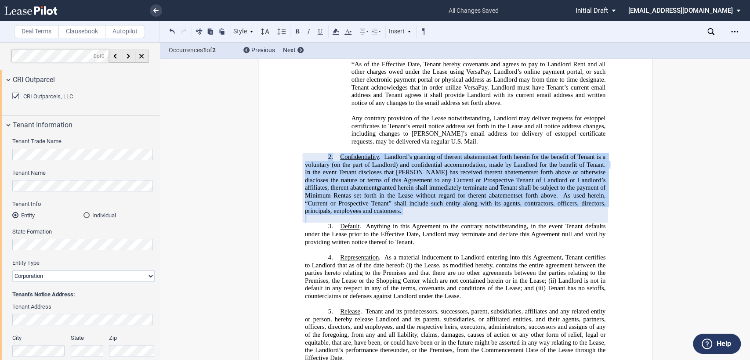
drag, startPoint x: 326, startPoint y: 130, endPoint x: 425, endPoint y: 190, distance: 116.1
click at [425, 190] on div "!!SET_LEVEL_1!! !!Heading 3!! 2. Confidentiality . Landlord’s granting of the r…" at bounding box center [454, 187] width 301 height 69
click at [338, 29] on icon at bounding box center [335, 31] width 11 height 11
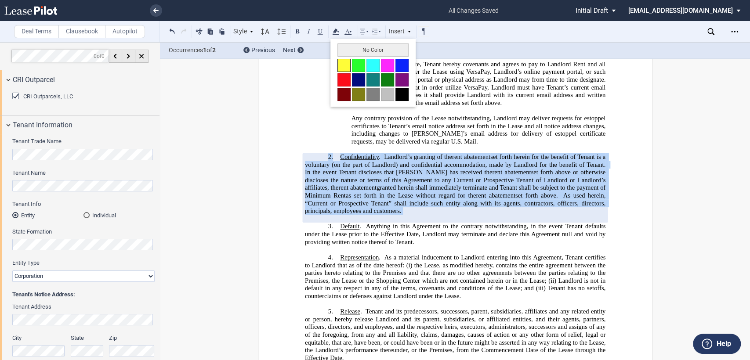
click at [344, 65] on button at bounding box center [343, 65] width 13 height 13
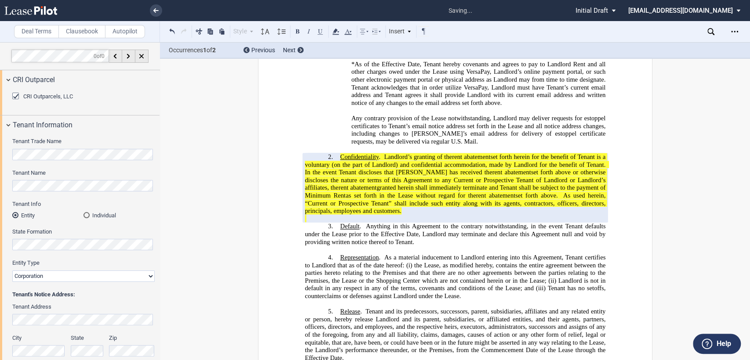
click at [398, 246] on p "﻿" at bounding box center [454, 250] width 301 height 8
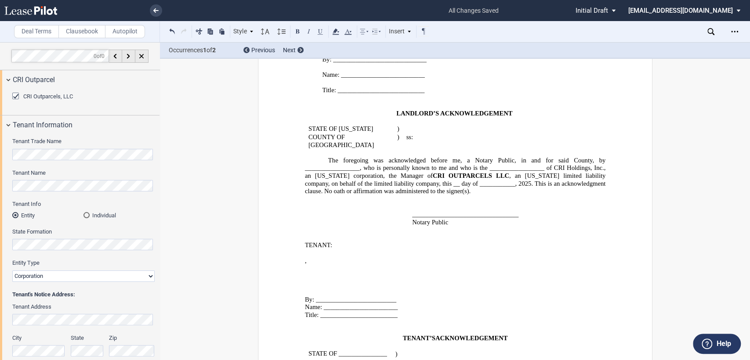
scroll to position [1342, 0]
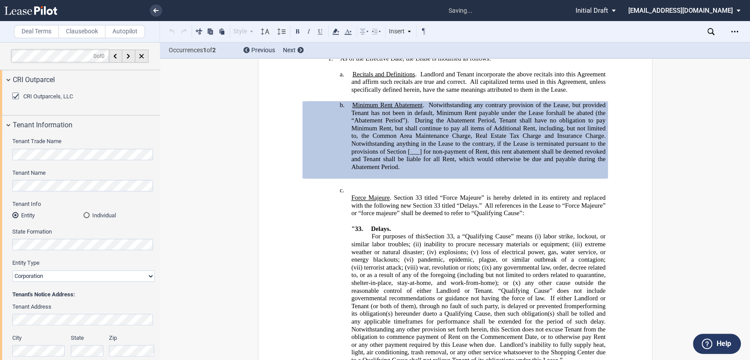
scroll to position [0, 0]
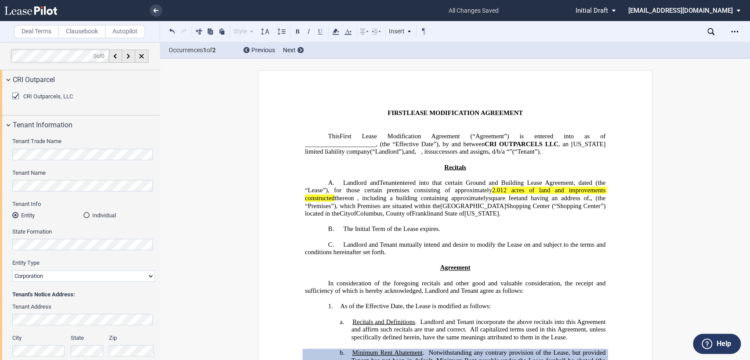
click at [567, 194] on span "2.012 acres of land and improvements constructed" at bounding box center [455, 194] width 302 height 15
drag, startPoint x: 394, startPoint y: 201, endPoint x: 565, endPoint y: 201, distance: 171.4
click at [565, 201] on span ", for those certain premises consisting of approximately 2.012 acres of land an…" at bounding box center [455, 202] width 302 height 30
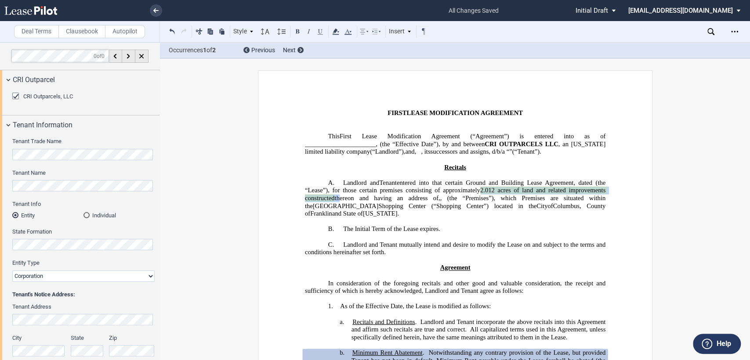
drag, startPoint x: 514, startPoint y: 191, endPoint x: 377, endPoint y: 201, distance: 137.5
click at [377, 201] on span ", for those certain premises consisting of approximately 2.012 acres of land an…" at bounding box center [455, 194] width 302 height 15
click at [335, 31] on use at bounding box center [335, 32] width 7 height 6
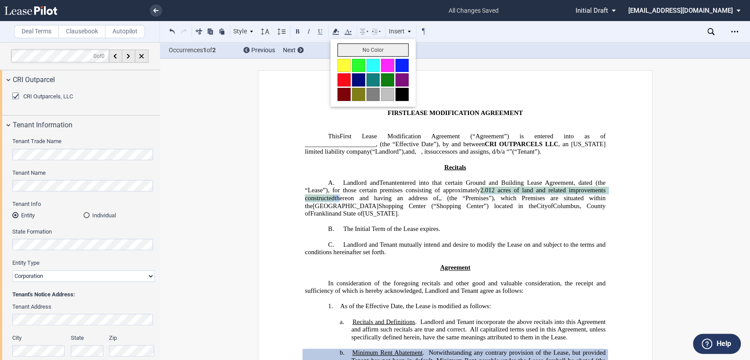
click at [341, 48] on button "No Color" at bounding box center [372, 49] width 71 height 13
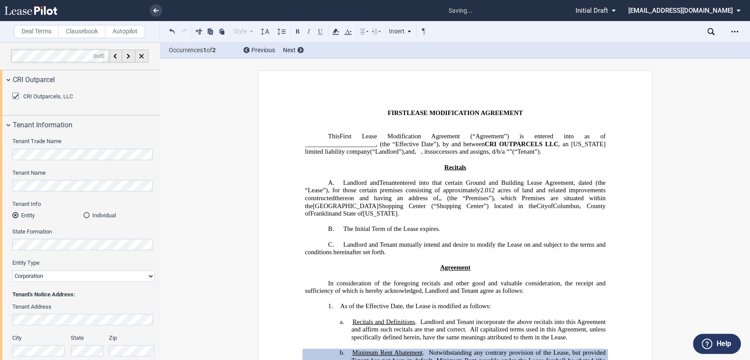
click at [465, 243] on span "Landlord and Tenant mutually intend and desire to modify the Lease on and subje…" at bounding box center [455, 248] width 302 height 15
click at [155, 9] on use at bounding box center [155, 10] width 5 height 4
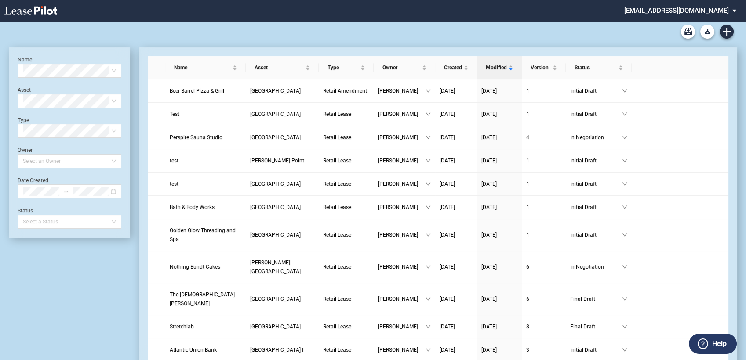
click at [674, 11] on md-select "[EMAIL_ADDRESS][DOMAIN_NAME] Change Password 2-Factor Authentication Form Manag…" at bounding box center [683, 10] width 120 height 20
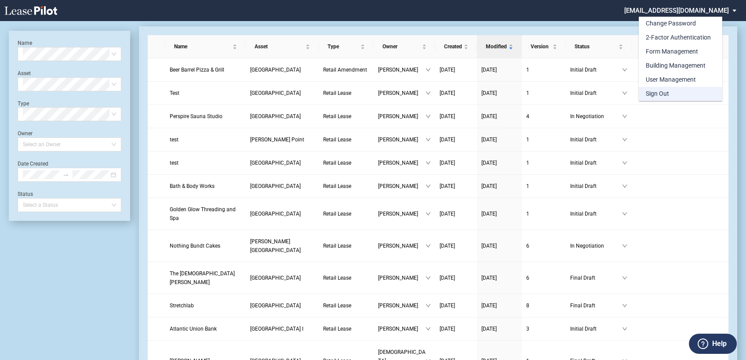
click at [659, 91] on div "Sign Out" at bounding box center [656, 94] width 23 height 9
